Goal: Navigation & Orientation: Find specific page/section

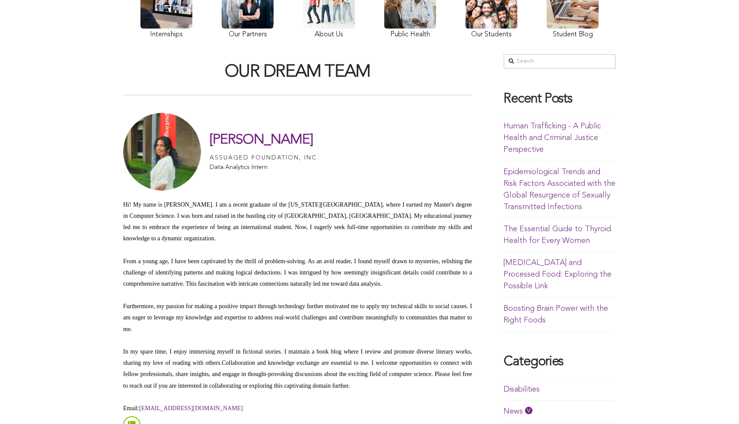
scroll to position [188, 0]
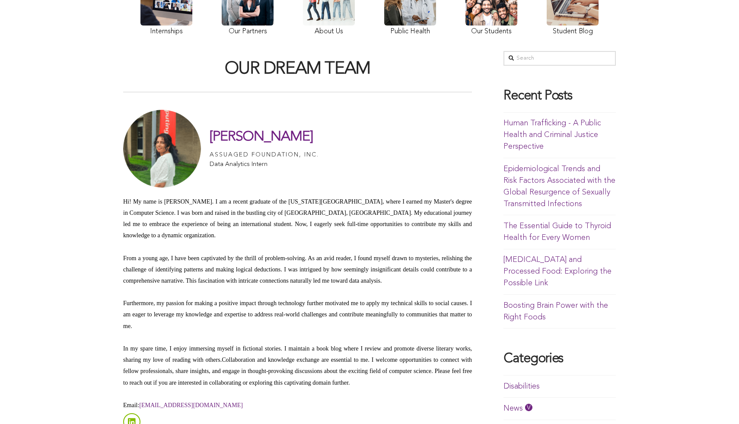
click at [288, 134] on h1 "Krishna Moukthika Rentala" at bounding box center [264, 137] width 109 height 16
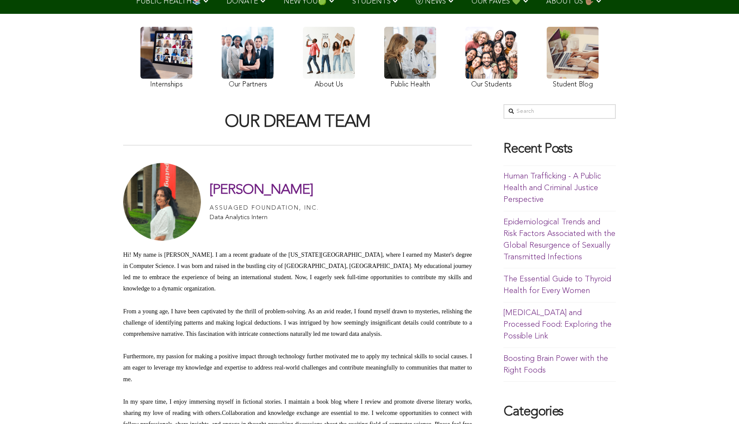
scroll to position [0, 0]
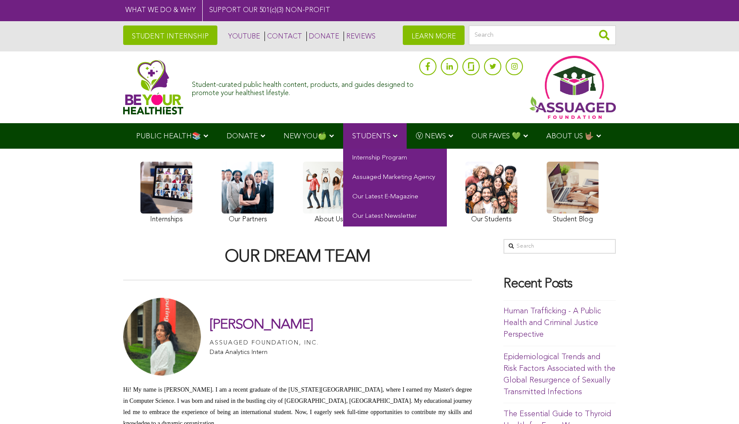
click at [389, 144] on link "STUDENTS" at bounding box center [375, 136] width 64 height 26
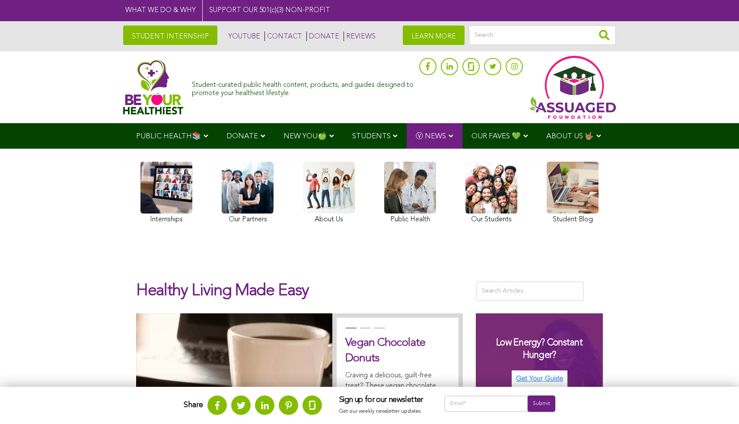
click at [150, 93] on img at bounding box center [153, 87] width 60 height 55
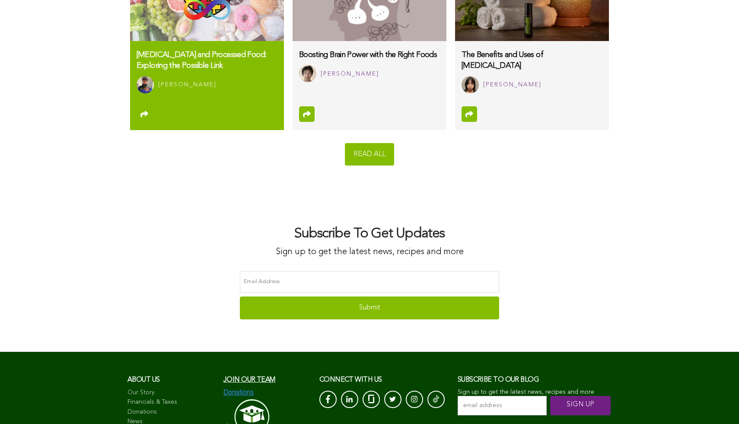
scroll to position [5978, 0]
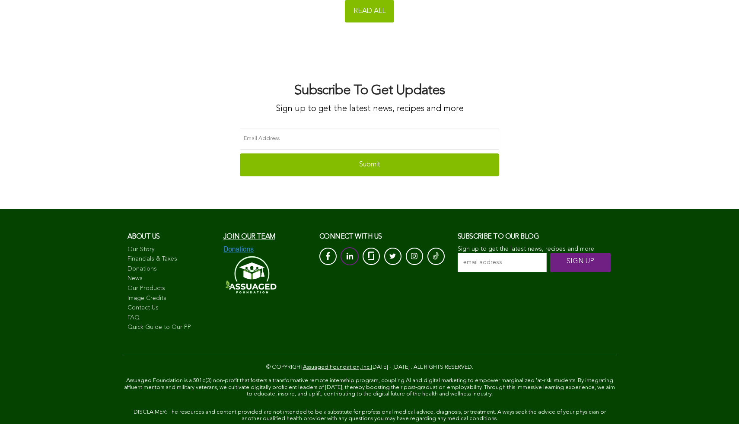
click at [346, 247] on link at bounding box center [350, 256] width 18 height 18
